Goal: Transaction & Acquisition: Purchase product/service

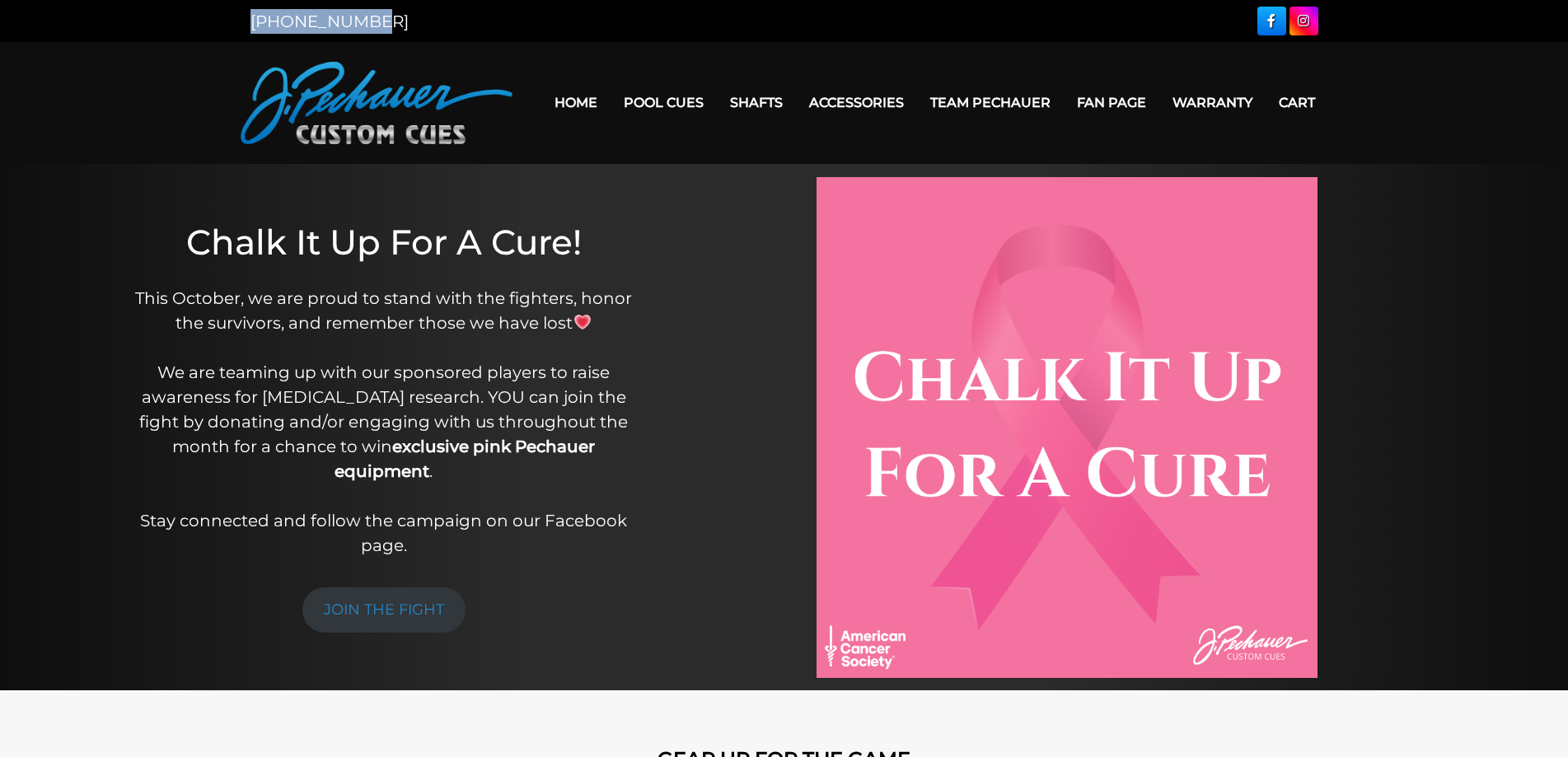
drag, startPoint x: 371, startPoint y: 21, endPoint x: 228, endPoint y: 21, distance: 143.0
click at [228, 21] on div "[PHONE_NUMBER]" at bounding box center [784, 21] width 1568 height 42
copy link "[PHONE_NUMBER]"
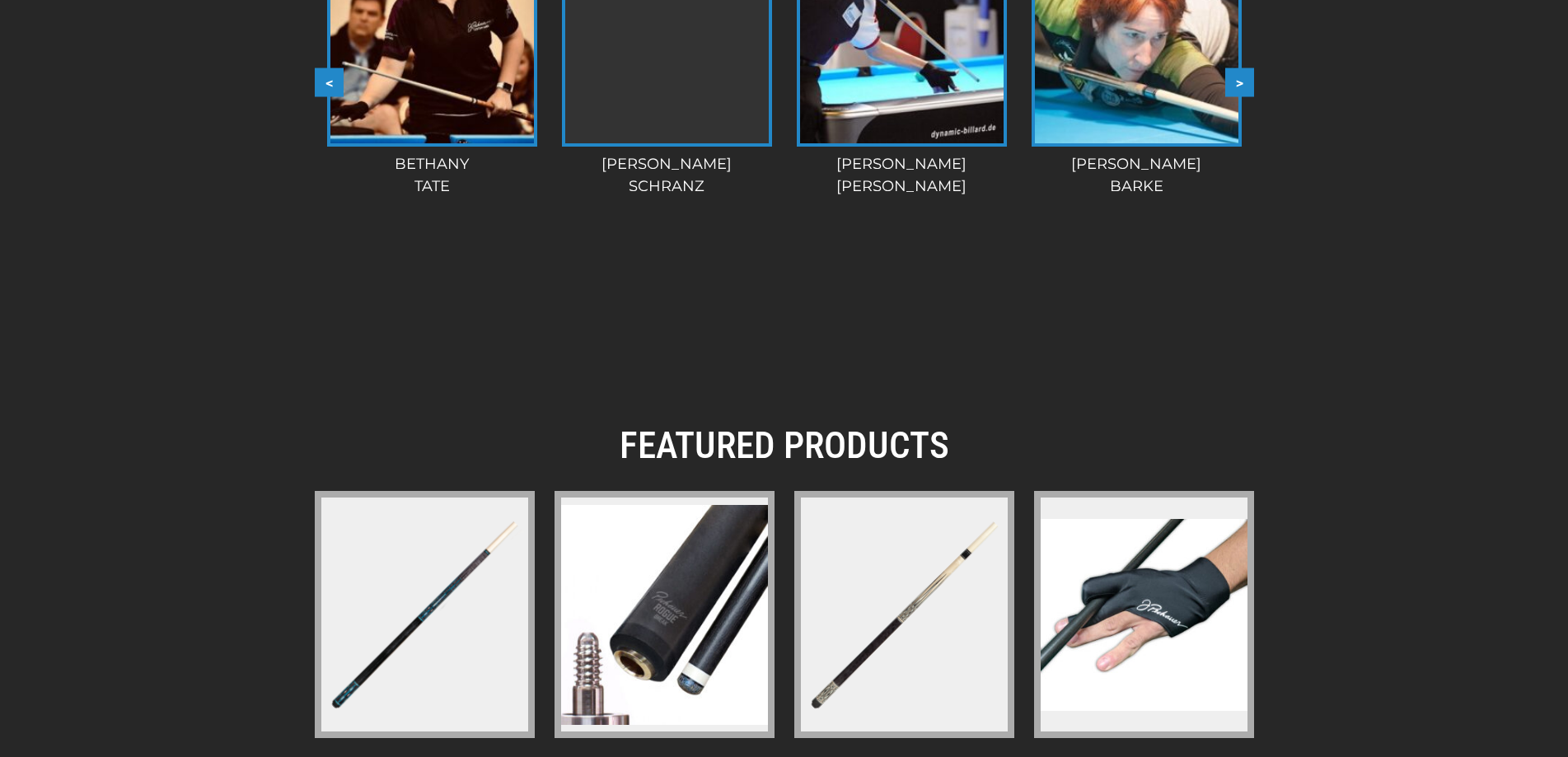
scroll to position [2464, 0]
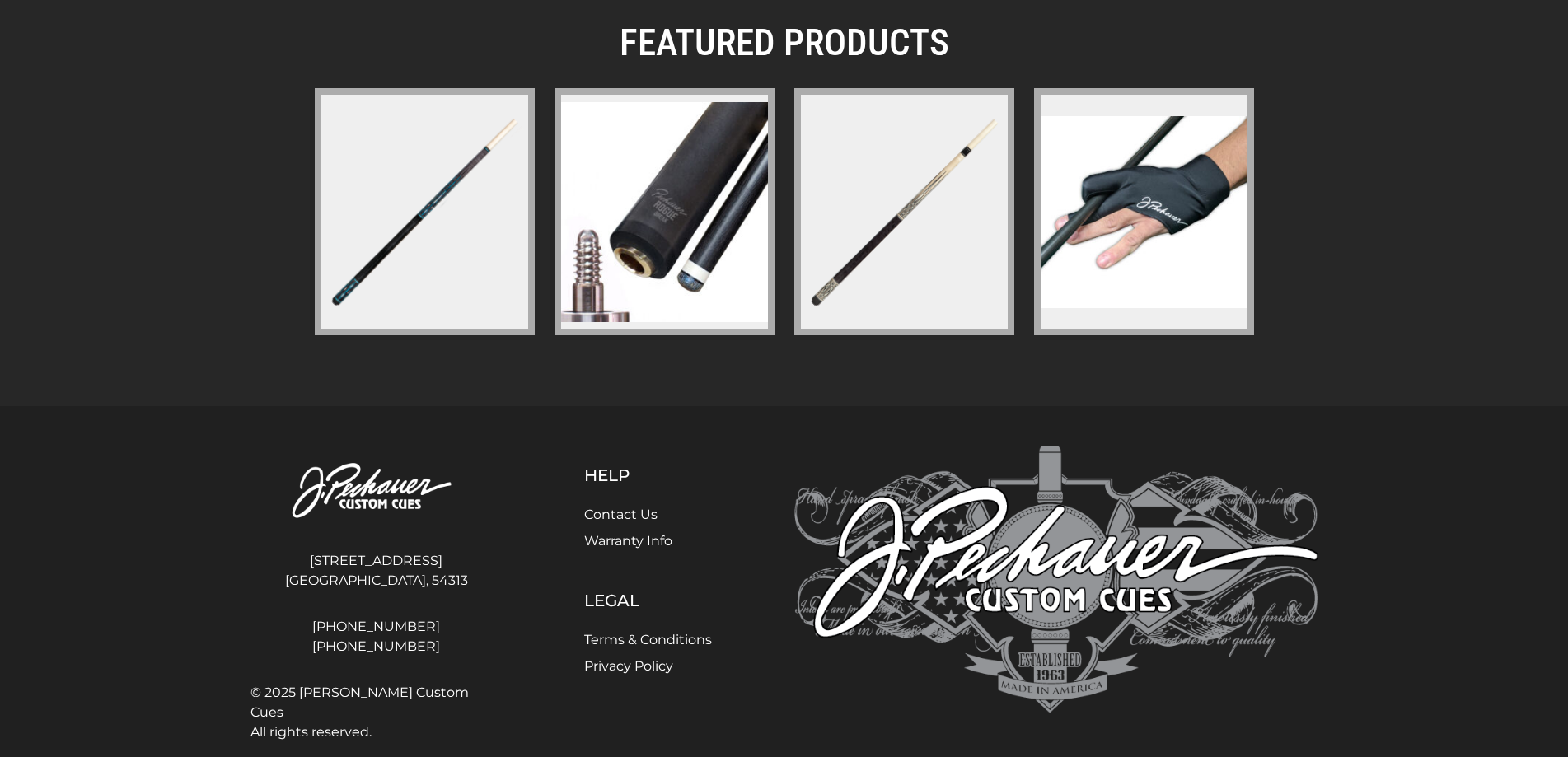
click at [635, 507] on link "Contact Us" at bounding box center [620, 514] width 74 height 16
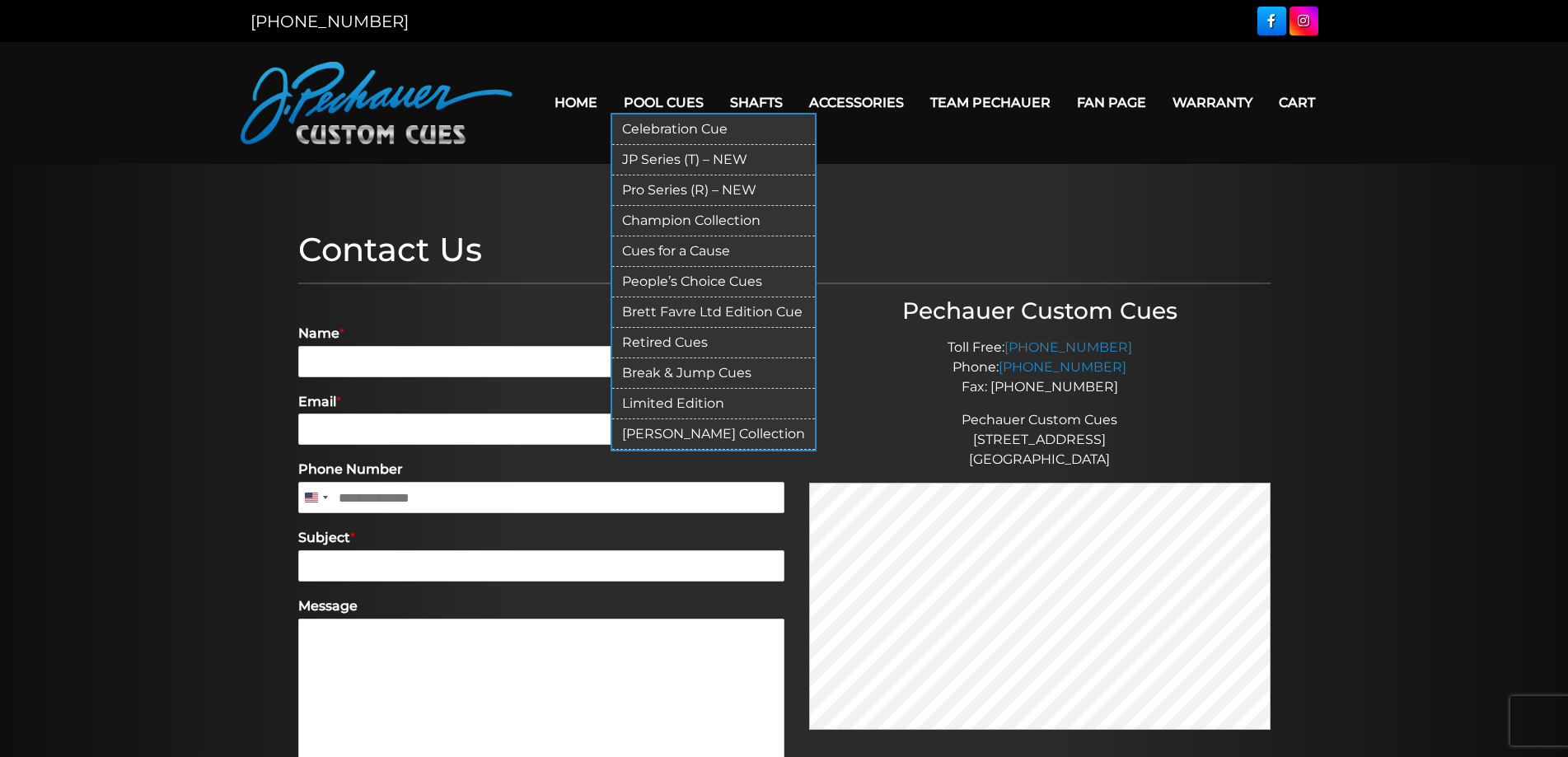
click at [654, 190] on link "Pro Series (R) – NEW" at bounding box center [713, 190] width 203 height 31
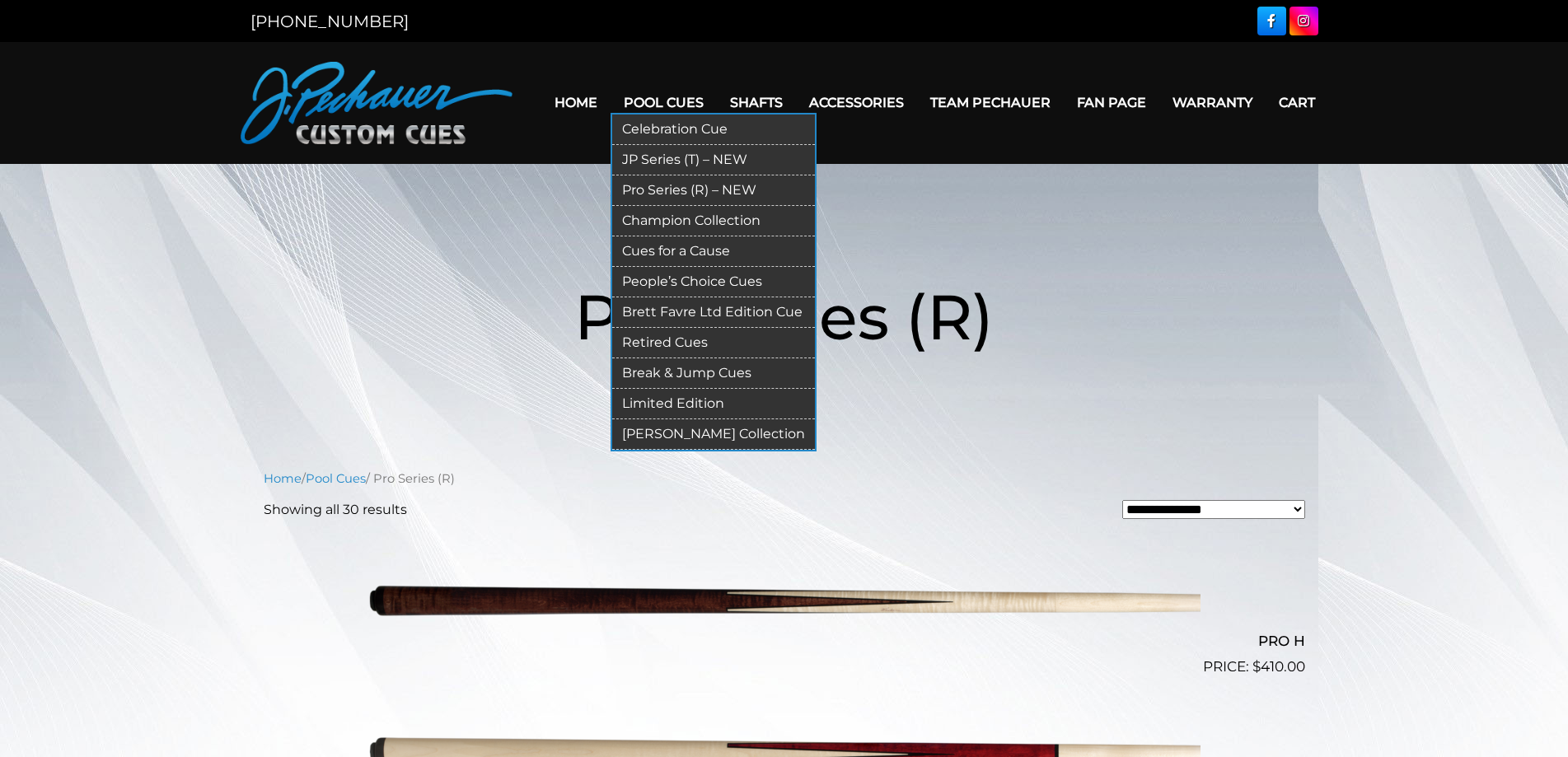
click at [680, 157] on link "JP Series (T) – NEW" at bounding box center [713, 160] width 203 height 31
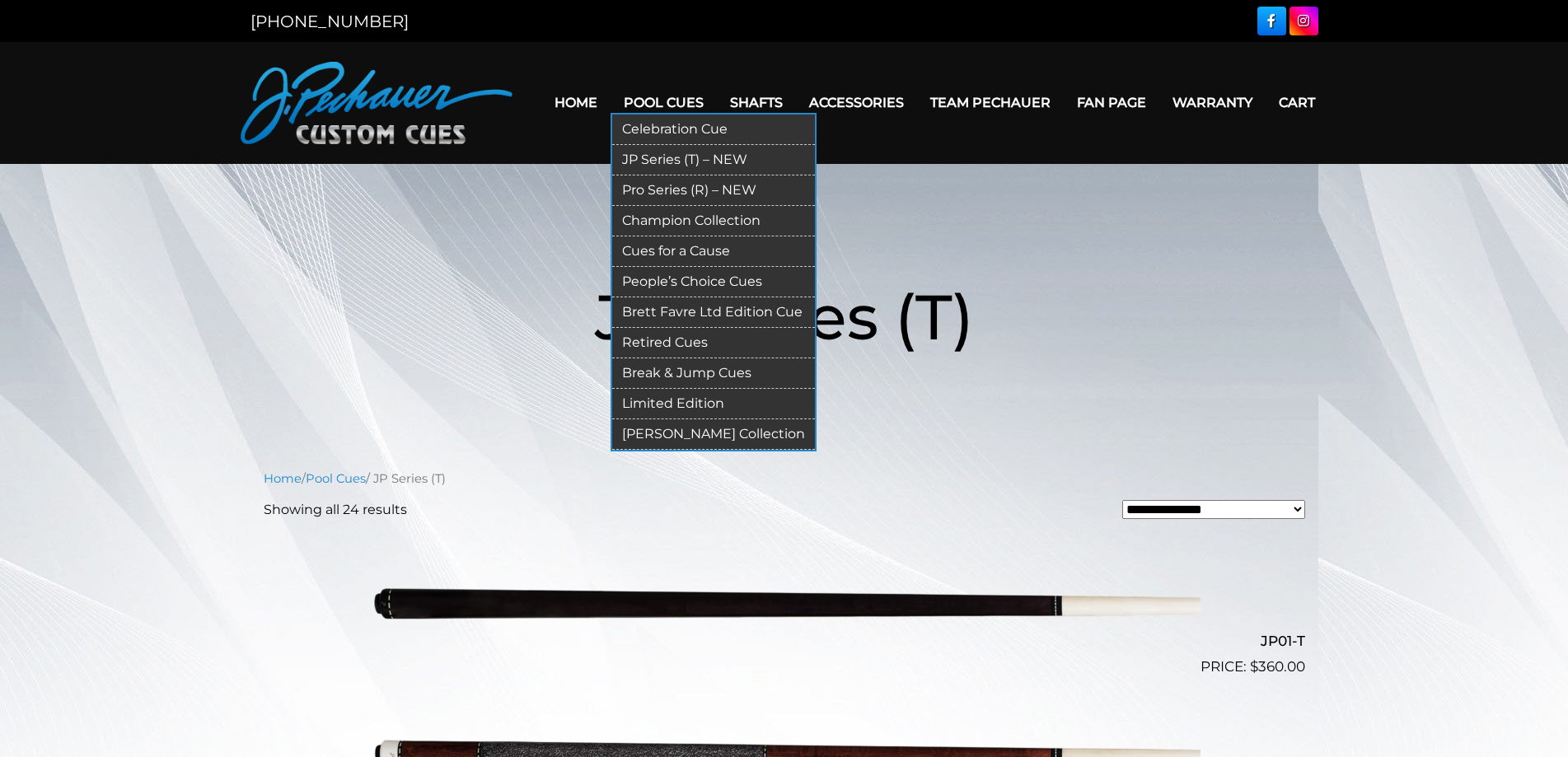
click at [650, 185] on link "Pro Series (R) – NEW" at bounding box center [713, 190] width 203 height 31
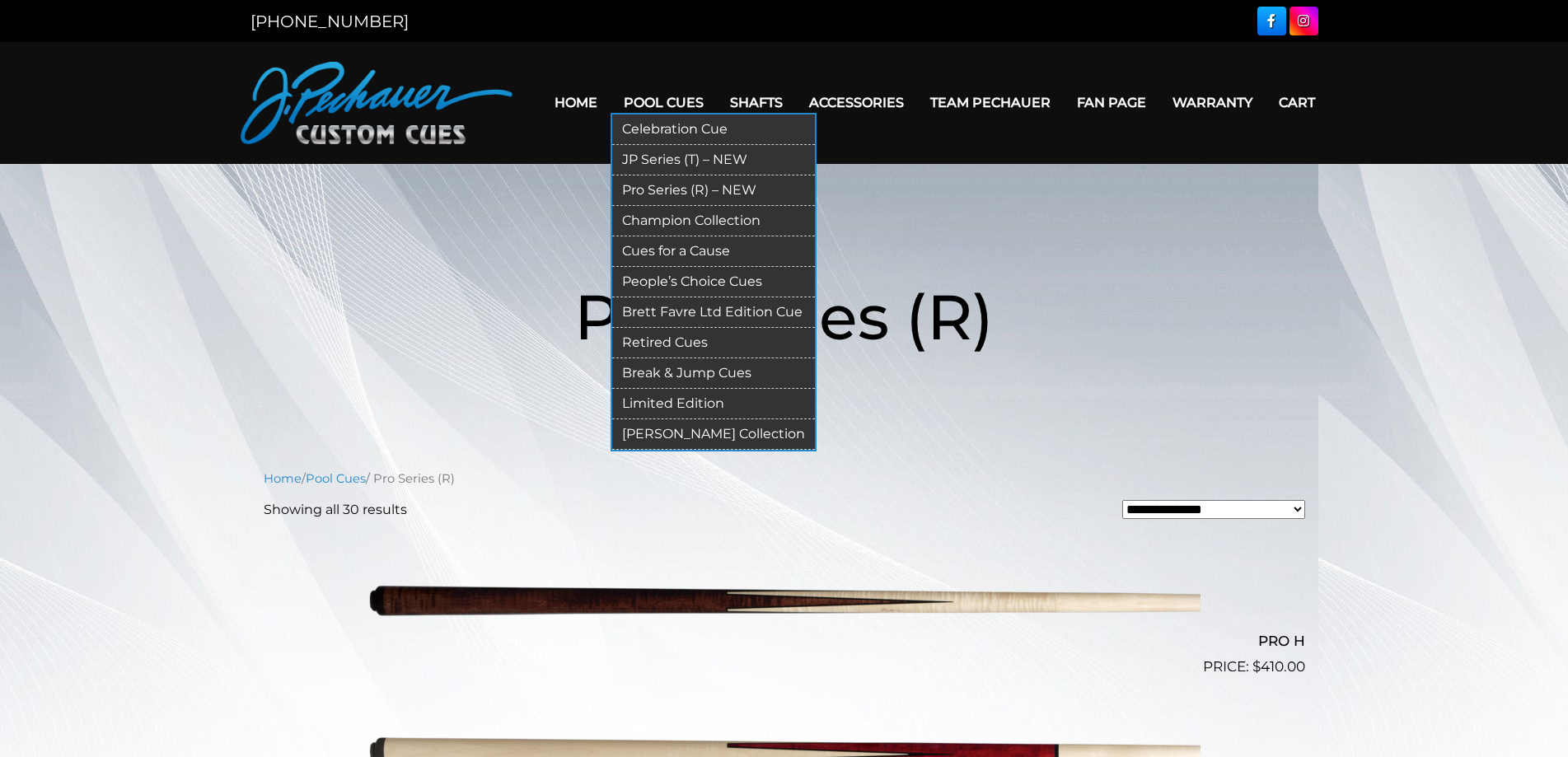
click at [655, 161] on link "JP Series (T) – NEW" at bounding box center [713, 160] width 203 height 31
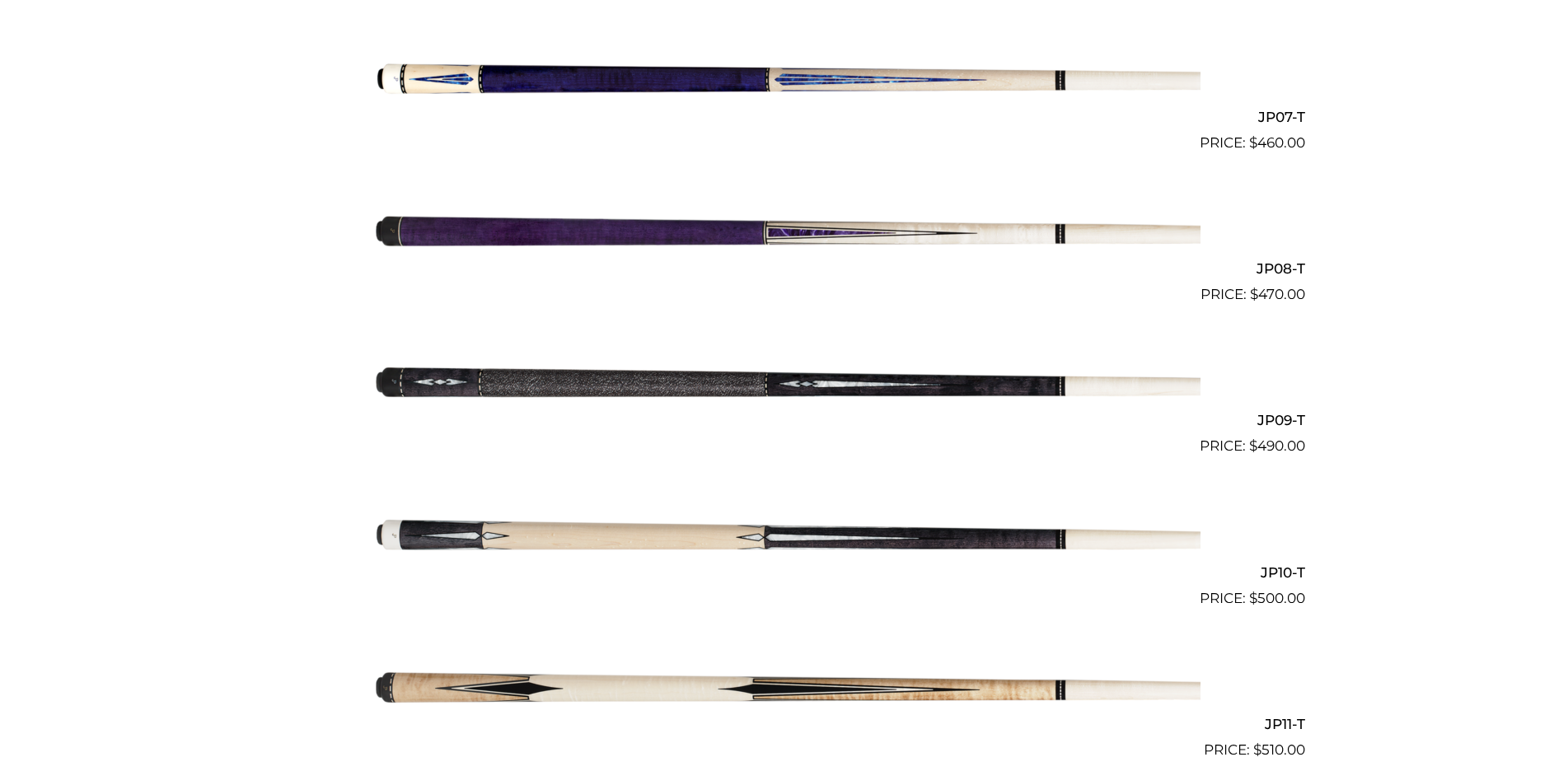
scroll to position [1443, 0]
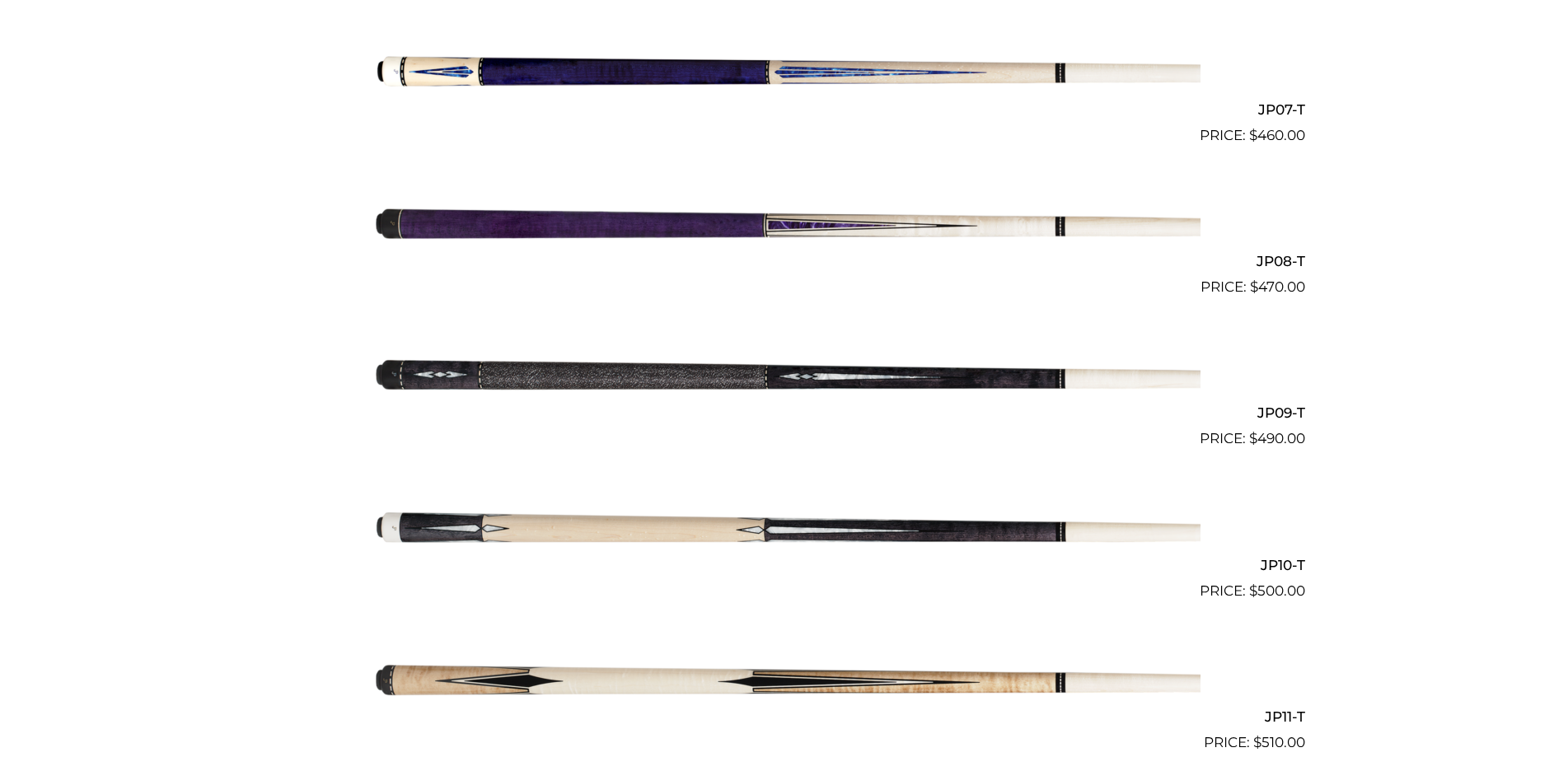
click at [804, 377] on img at bounding box center [784, 374] width 832 height 138
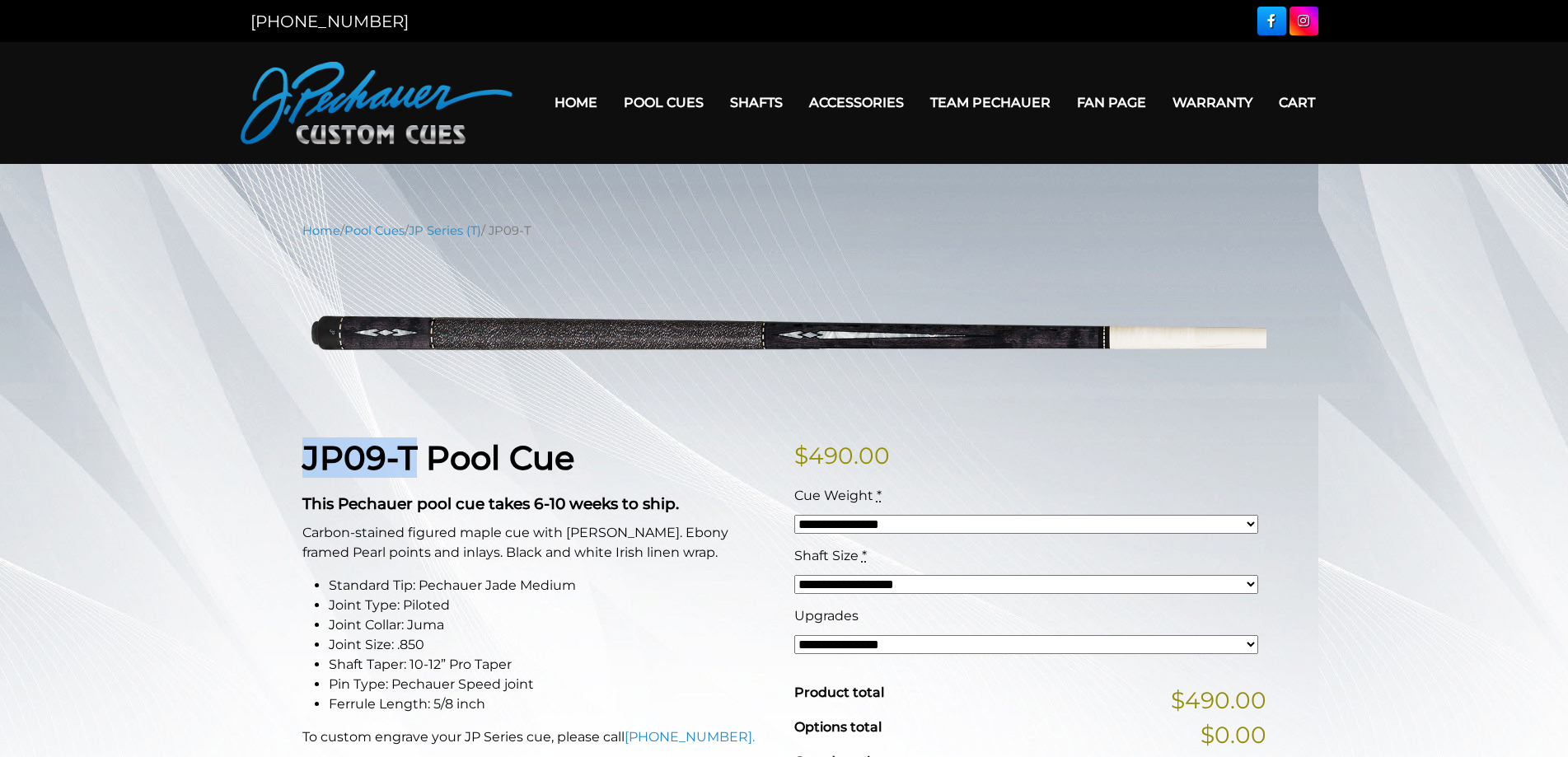
drag, startPoint x: 418, startPoint y: 448, endPoint x: 290, endPoint y: 447, distance: 128.0
copy strong "JP09-T"
